Goal: Task Accomplishment & Management: Use online tool/utility

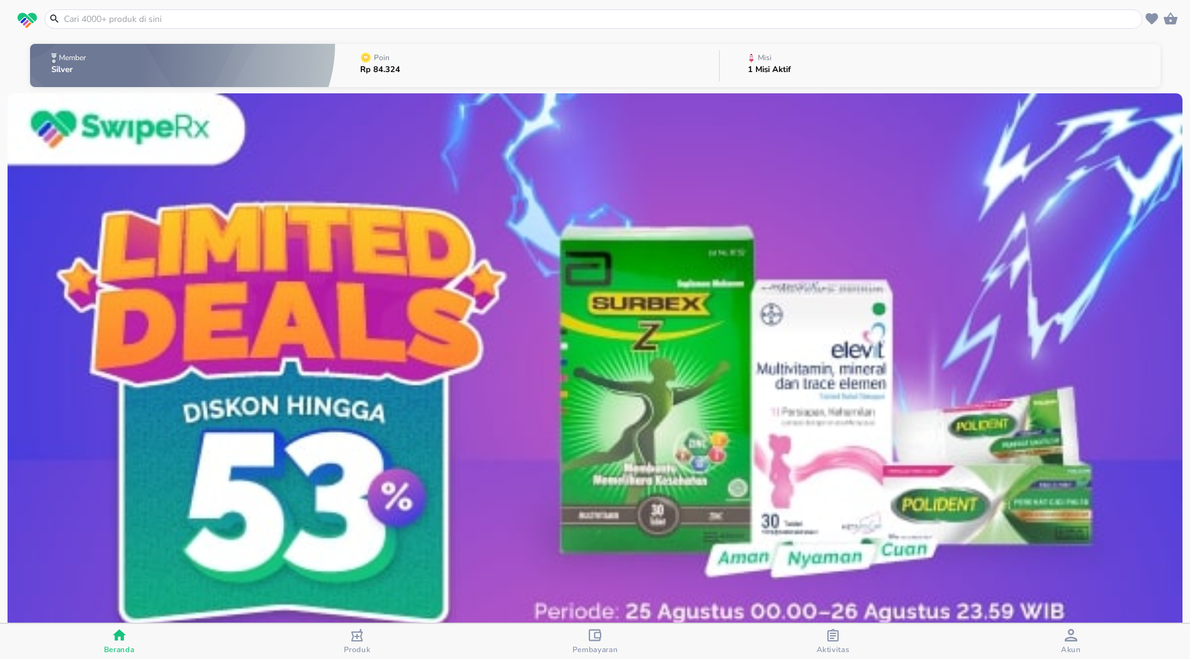
click at [771, 73] on p "1 Misi Aktif" at bounding box center [769, 70] width 43 height 8
